Goal: Task Accomplishment & Management: Complete application form

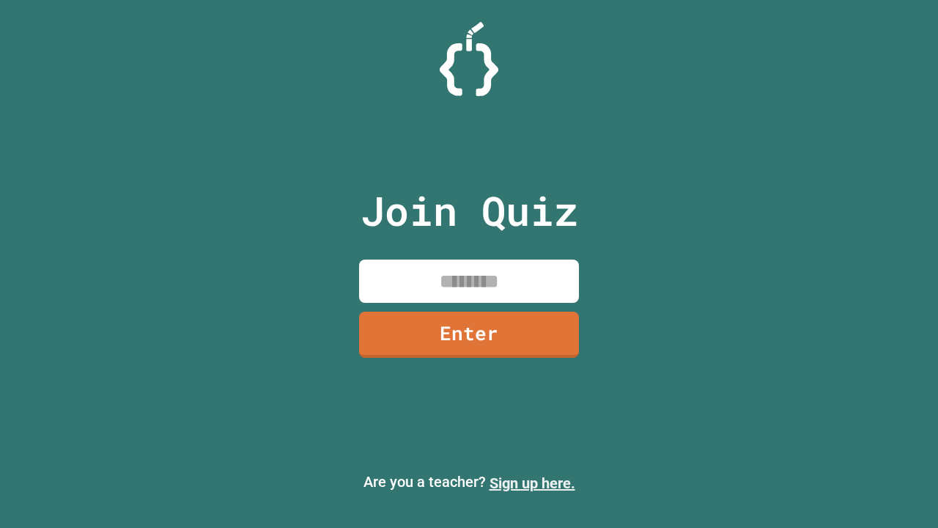
click at [526, 483] on link "Sign up here." at bounding box center [533, 483] width 86 height 18
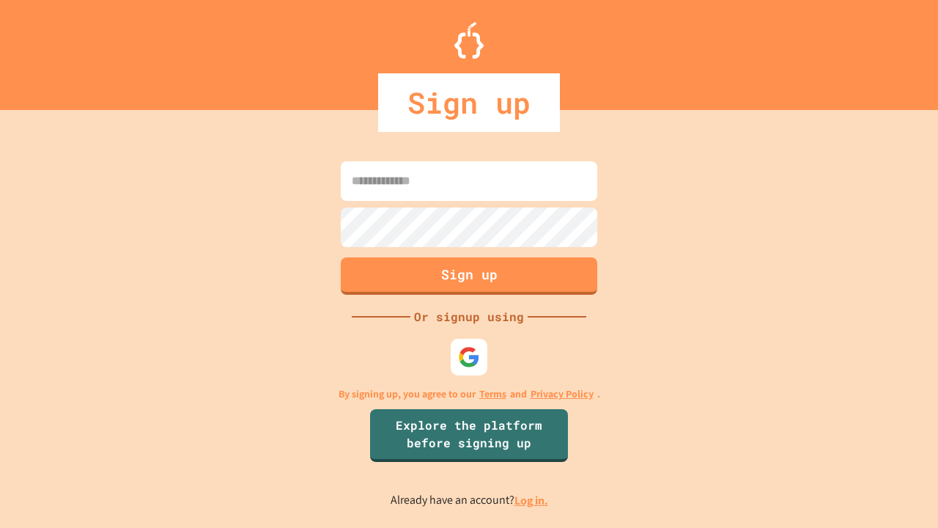
click at [532, 500] on link "Log in." at bounding box center [532, 500] width 34 height 15
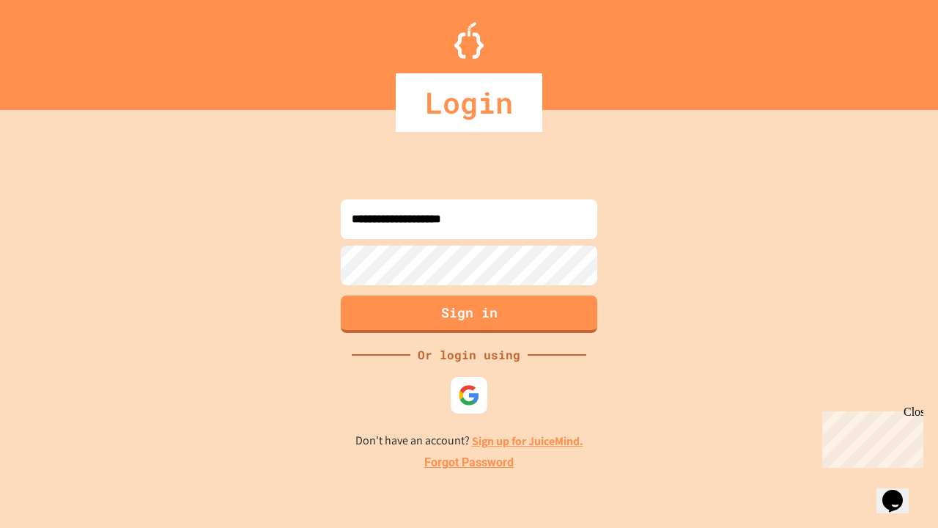
type input "**********"
